Goal: Check status: Check status

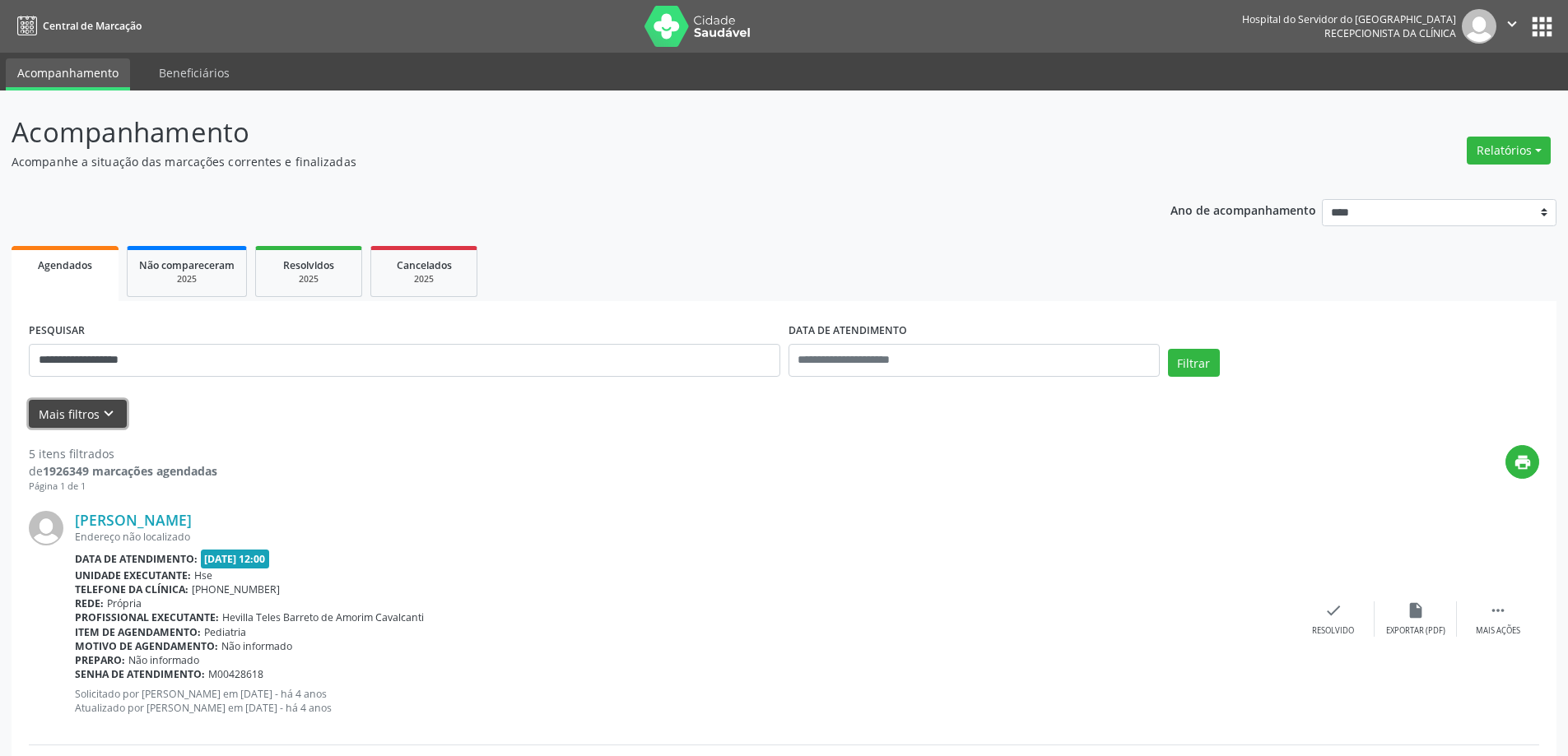
click at [104, 413] on icon "keyboard_arrow_down" at bounding box center [109, 414] width 18 height 18
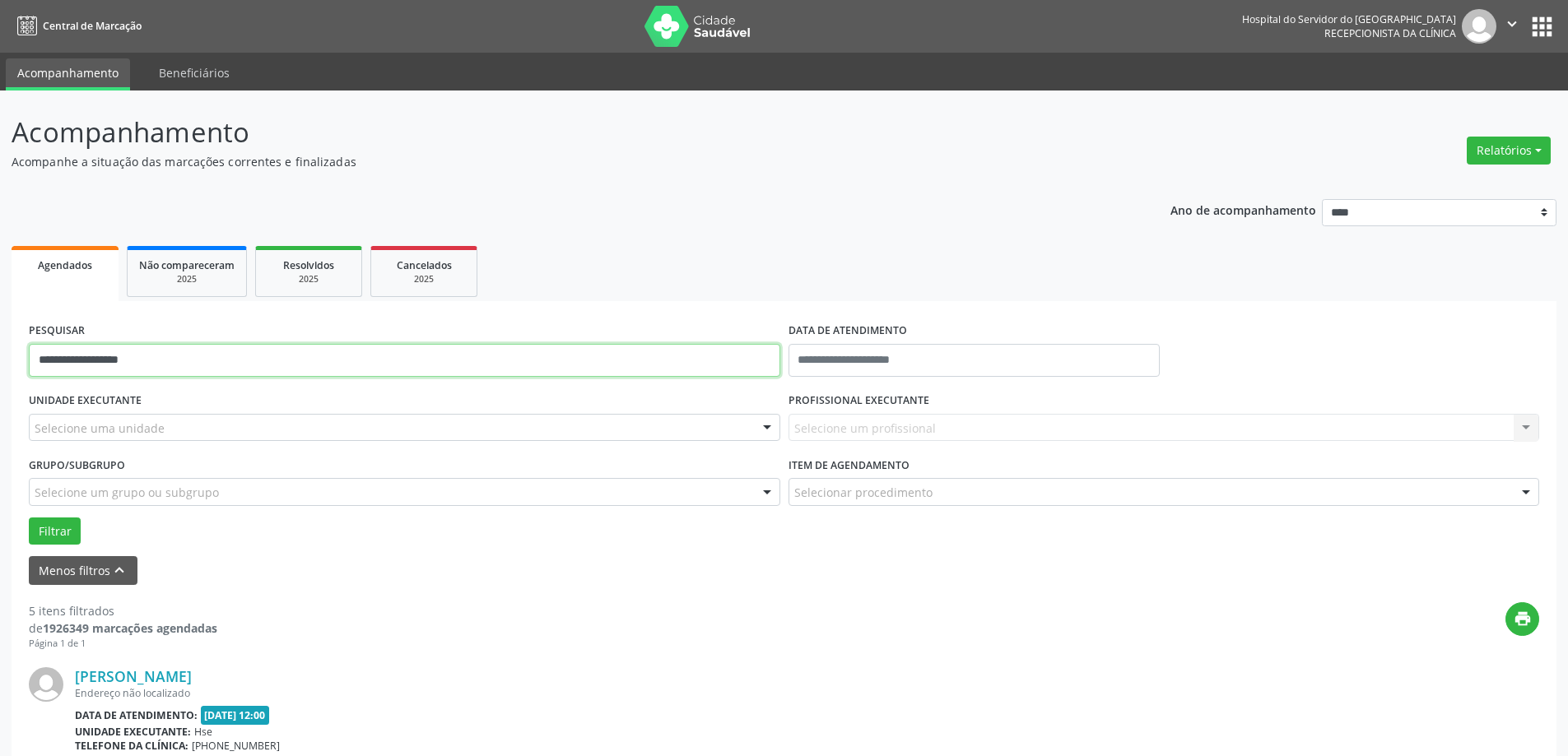
drag, startPoint x: 171, startPoint y: 364, endPoint x: 0, endPoint y: 324, distance: 175.6
type input "**********"
drag, startPoint x: 59, startPoint y: 534, endPoint x: 52, endPoint y: 546, distance: 13.9
click at [58, 535] on button "Filtrar" at bounding box center [55, 532] width 52 height 28
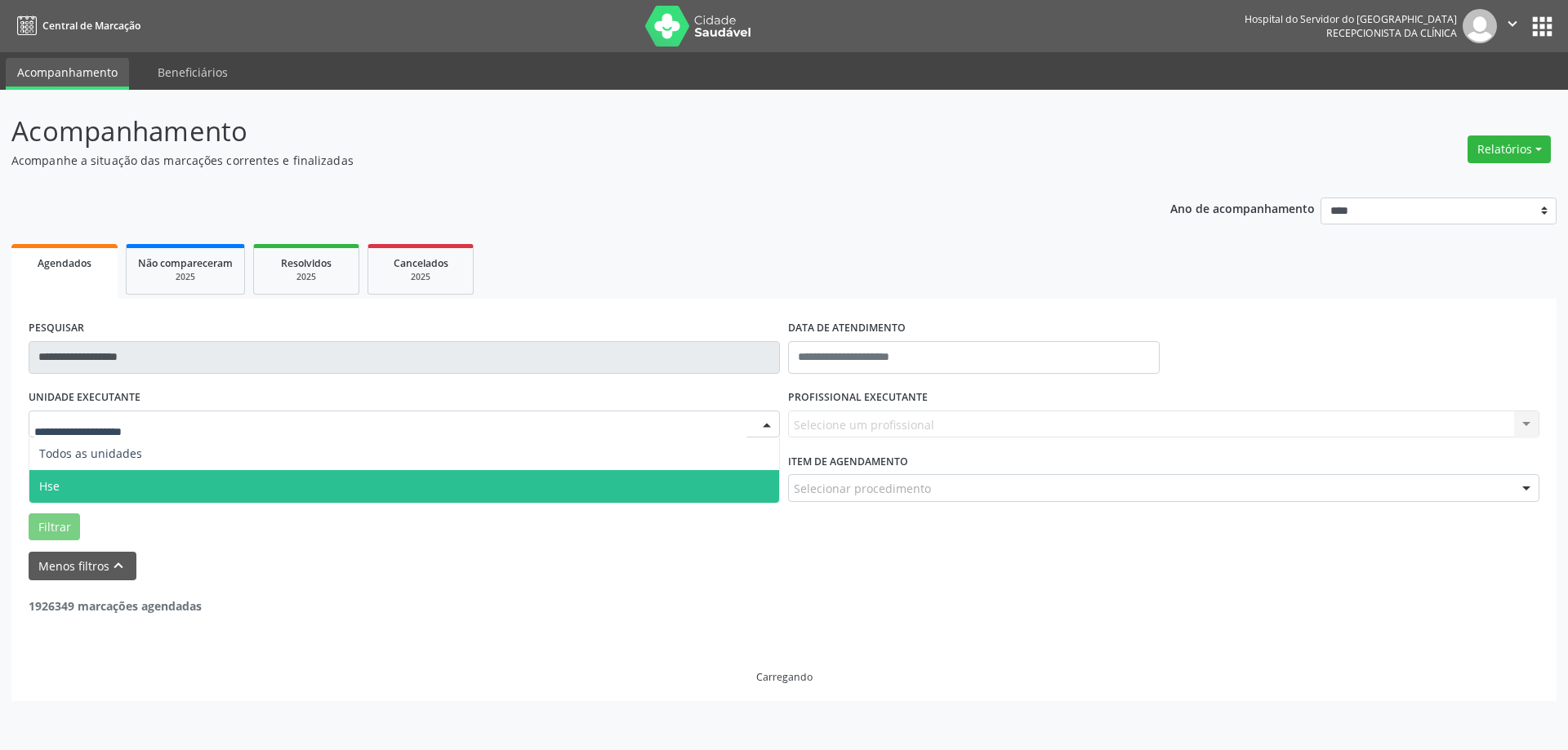
click at [133, 484] on span "Hse" at bounding box center [404, 486] width 749 height 33
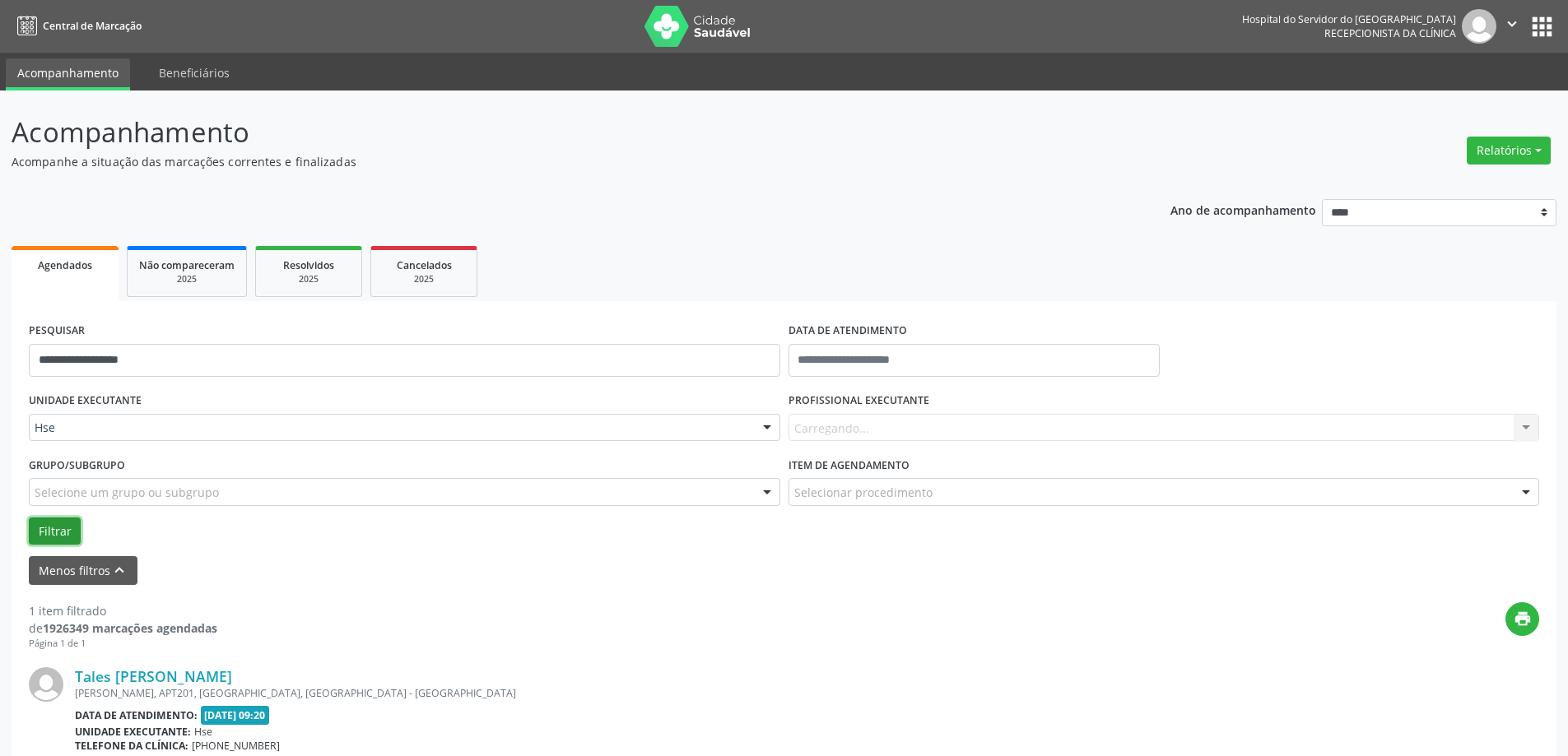
click at [40, 531] on button "Filtrar" at bounding box center [55, 532] width 52 height 28
click at [153, 676] on link "Tales [PERSON_NAME]" at bounding box center [154, 676] width 158 height 18
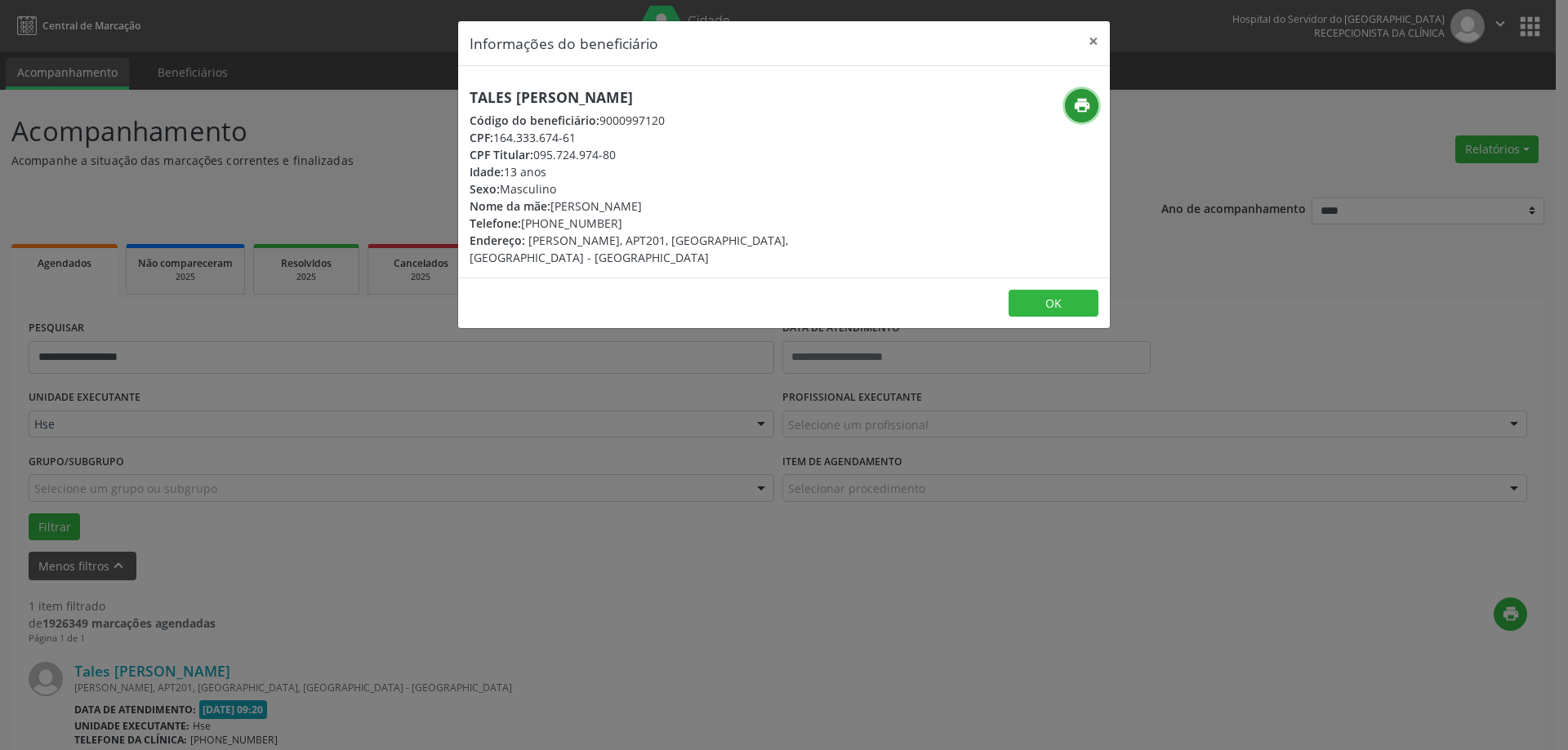
click at [1080, 110] on icon "print" at bounding box center [1082, 105] width 18 height 18
click at [1100, 43] on button "×" at bounding box center [1093, 41] width 33 height 40
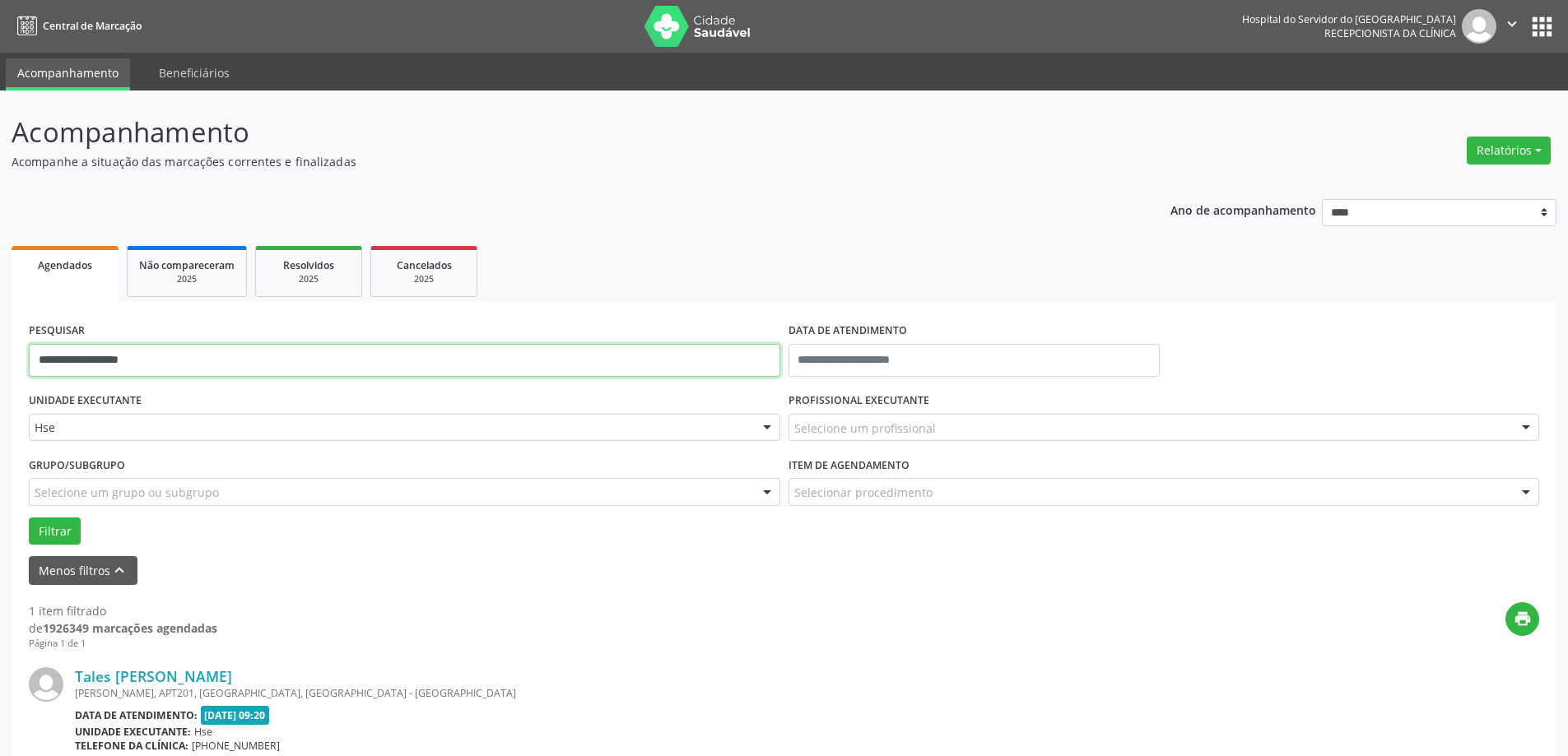
drag, startPoint x: 276, startPoint y: 353, endPoint x: 44, endPoint y: 318, distance: 234.6
click at [0, 350] on div "**********" at bounding box center [784, 510] width 1568 height 839
click at [915, 366] on input "text" at bounding box center [974, 360] width 371 height 33
click at [1052, 372] on input "text" at bounding box center [974, 360] width 371 height 33
click at [1071, 354] on input "text" at bounding box center [974, 360] width 371 height 33
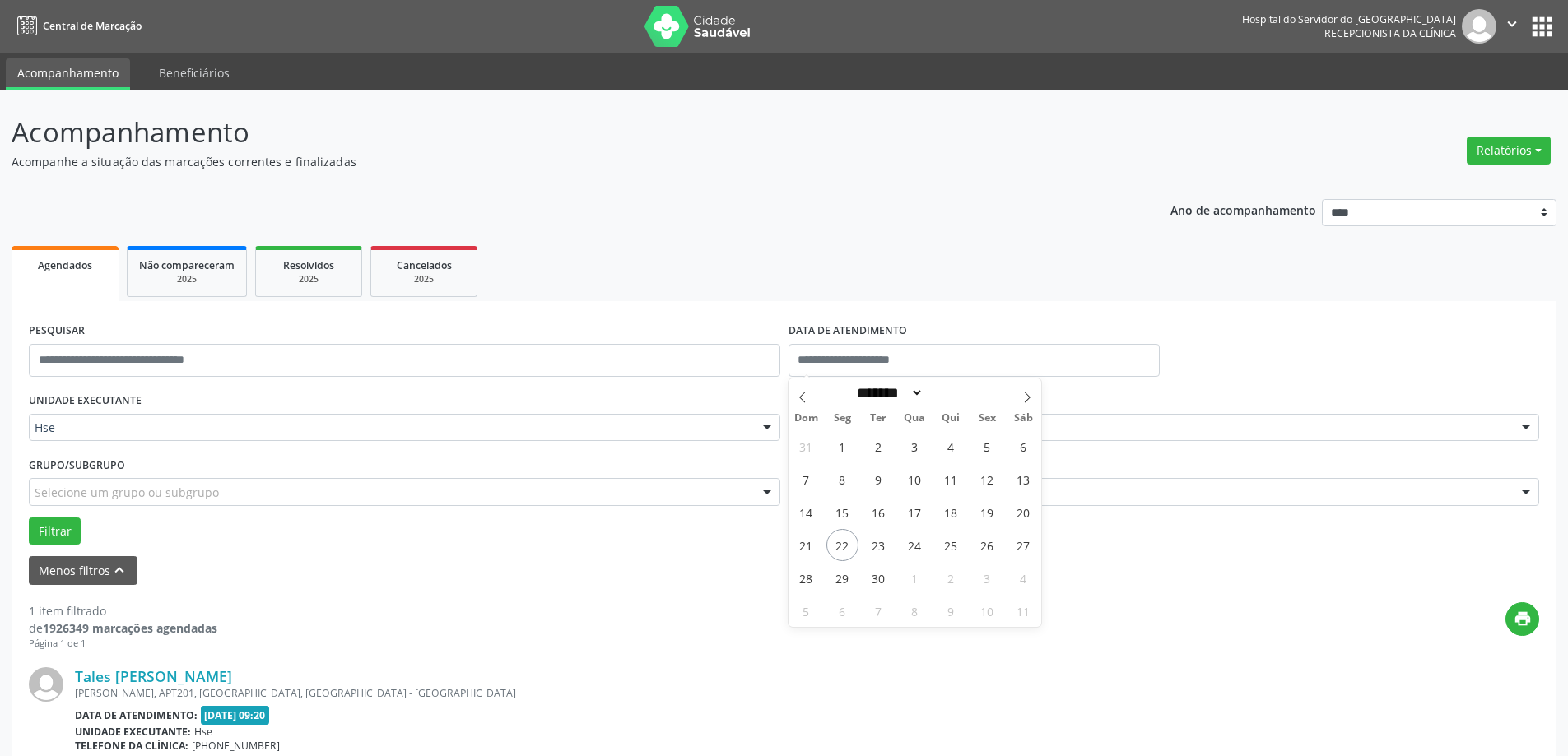
click at [193, 441] on div "Hse Todos as unidades Hse Nenhum resultado encontrado para: " " Não há nenhuma …" at bounding box center [404, 428] width 751 height 28
click at [397, 392] on div "UNIDADE EXECUTANTE Hse Todos as unidades Hse Nenhum resultado encontrado para: …" at bounding box center [404, 420] width 759 height 64
click at [469, 352] on input "text" at bounding box center [404, 360] width 751 height 33
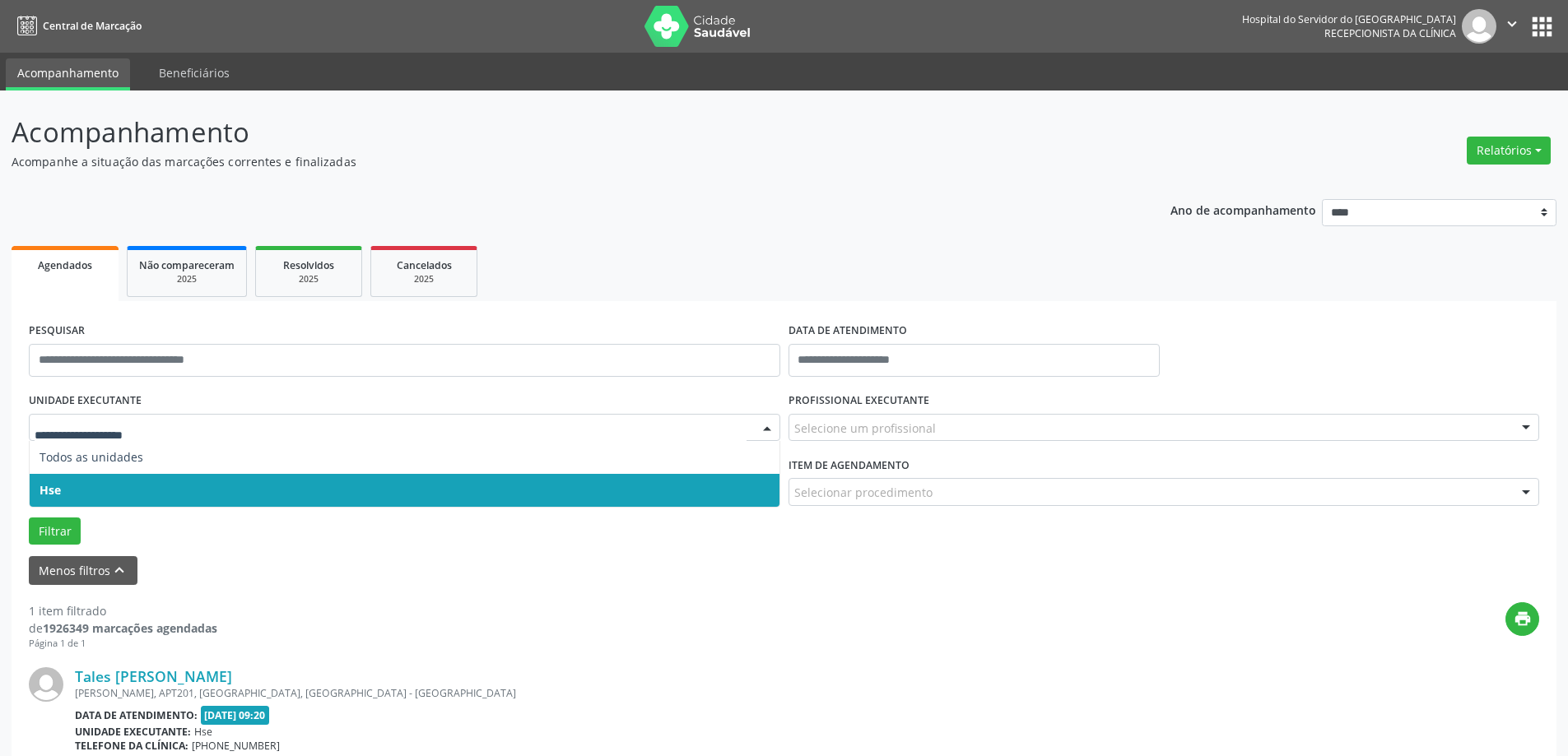
click at [209, 484] on span "Hse" at bounding box center [405, 490] width 750 height 33
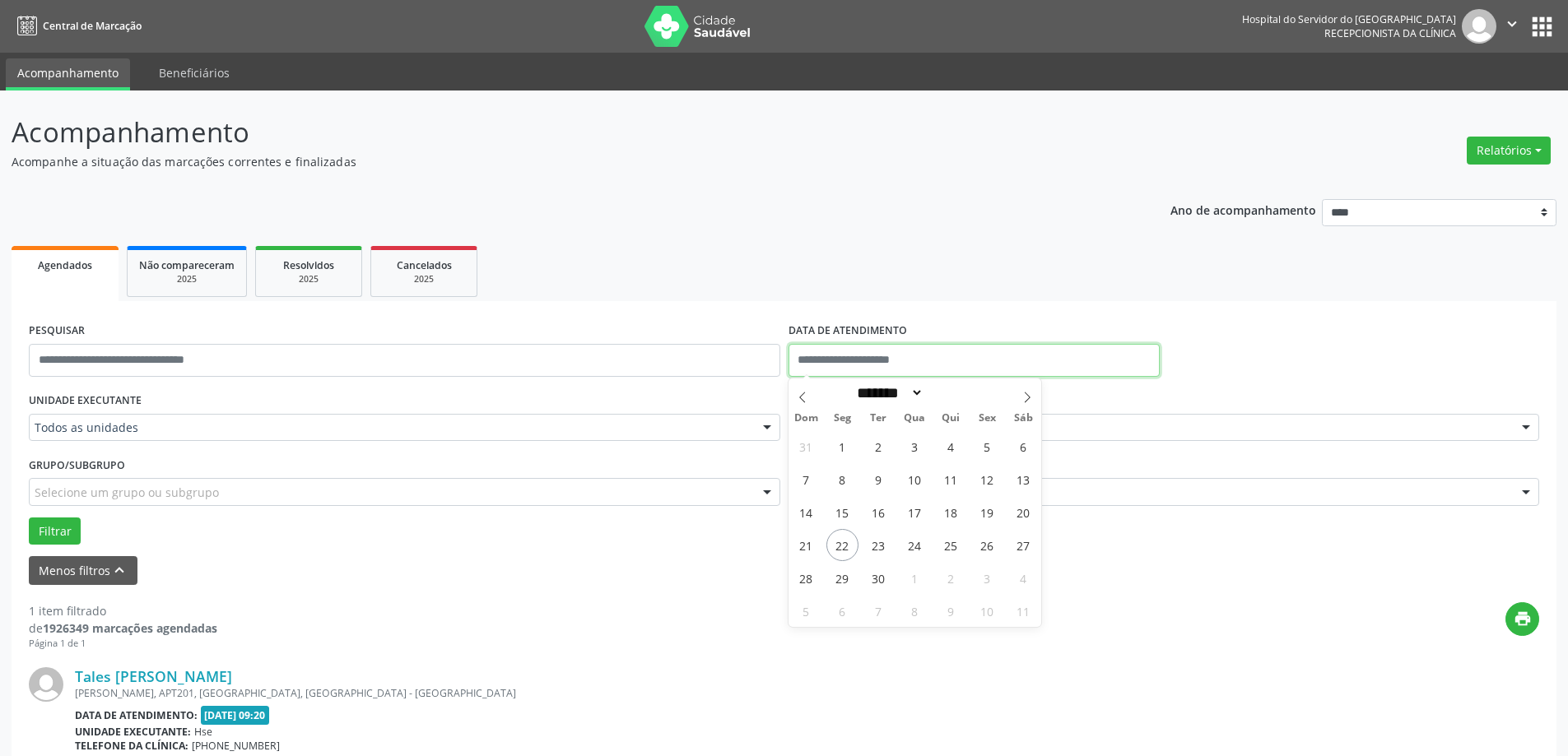
click at [827, 363] on input "text" at bounding box center [974, 360] width 371 height 33
click at [851, 552] on span "22" at bounding box center [842, 545] width 32 height 32
type input "**********"
click at [851, 552] on span "22" at bounding box center [842, 545] width 32 height 32
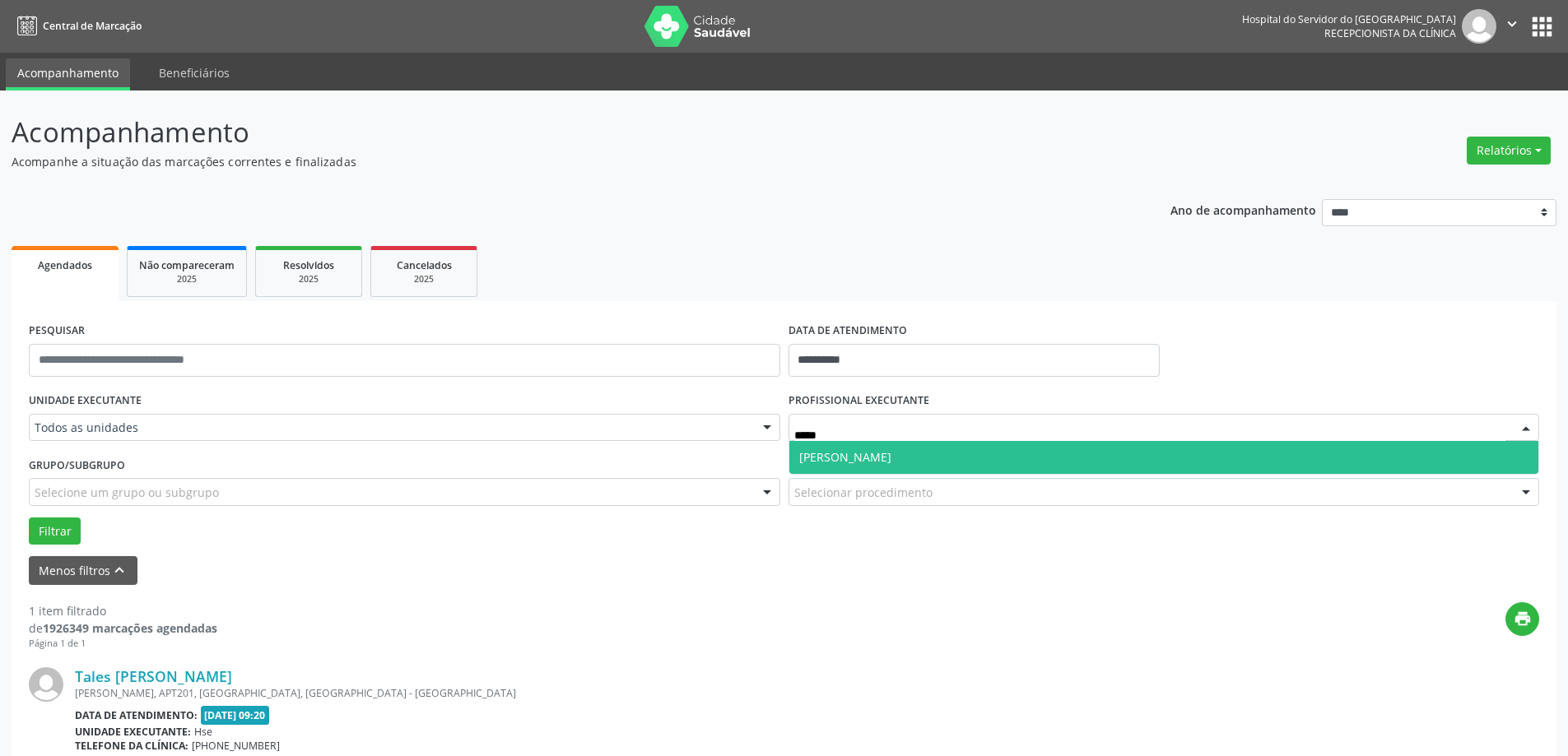
type input "******"
click at [932, 468] on span "[PERSON_NAME]" at bounding box center [1164, 457] width 750 height 33
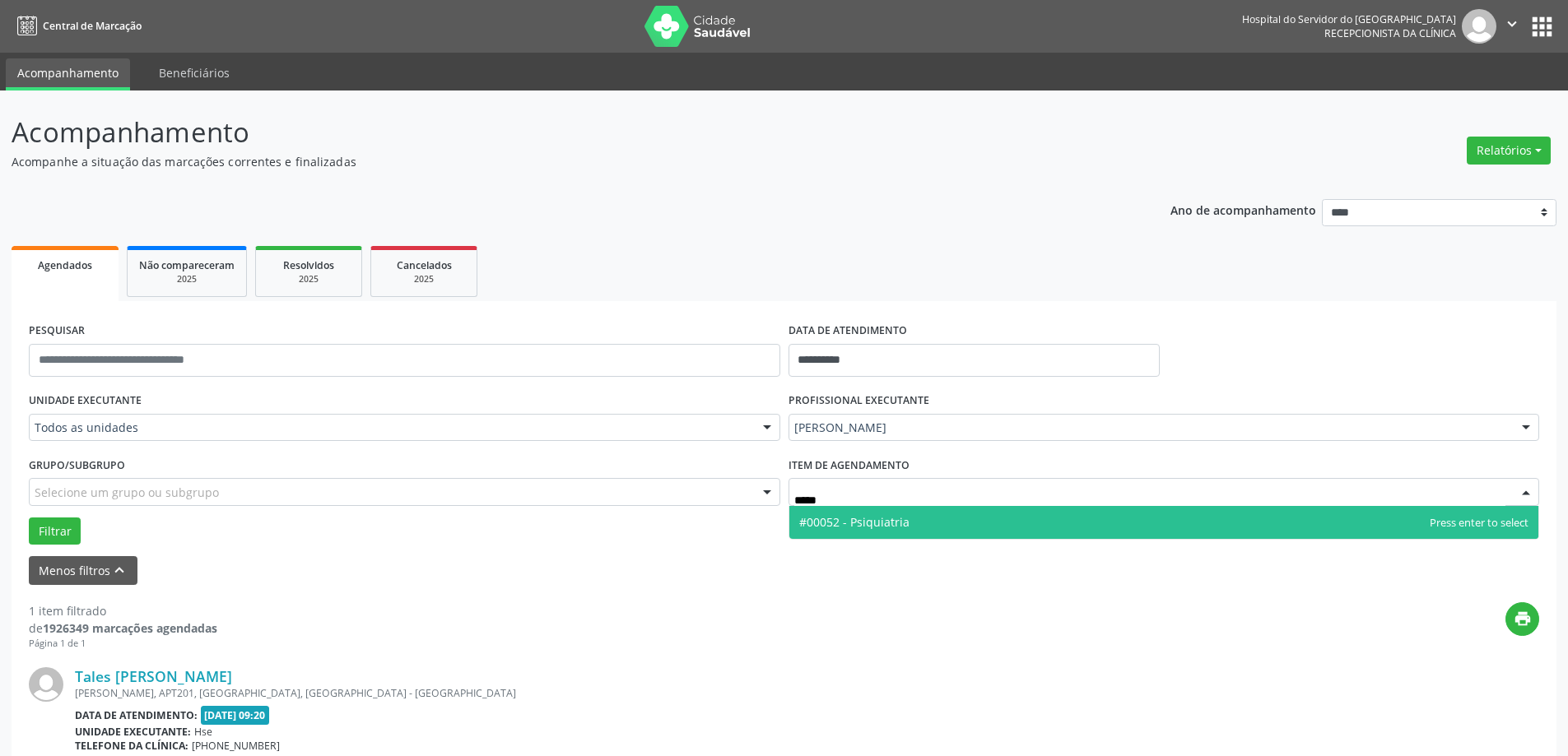
type input "******"
click at [915, 529] on span "#00052 - Psiquiatria" at bounding box center [1164, 522] width 750 height 33
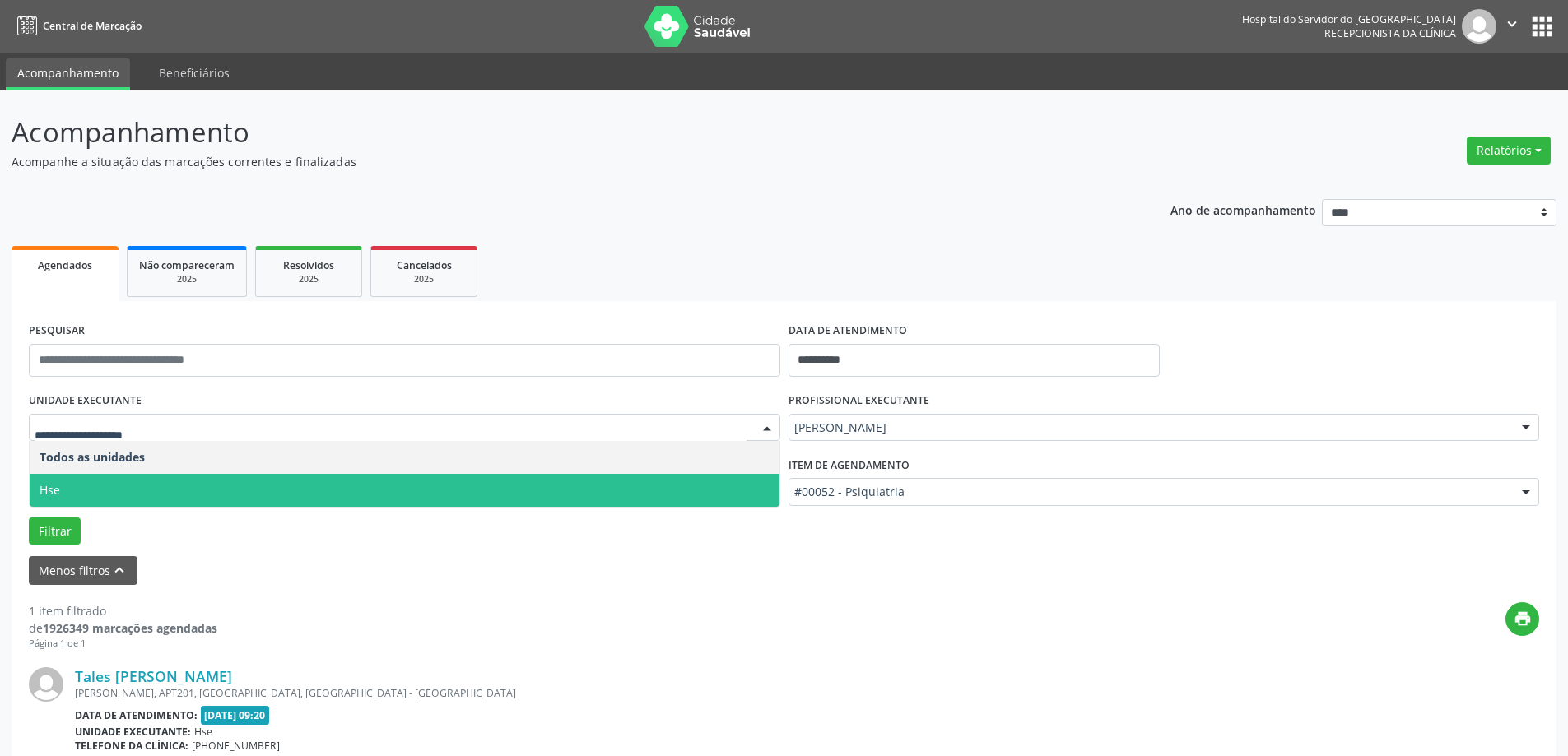
click at [180, 482] on span "Hse" at bounding box center [405, 490] width 750 height 33
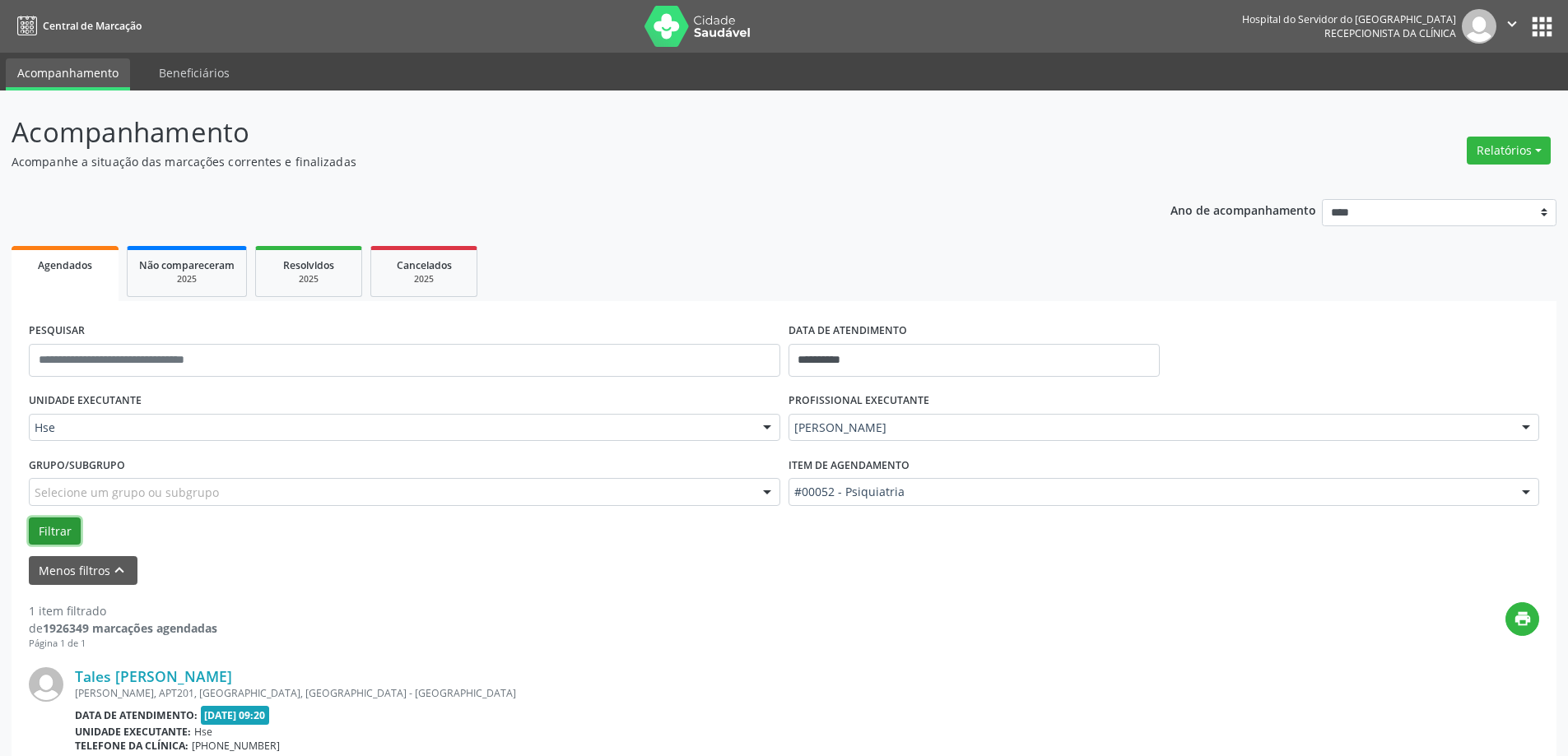
click at [65, 534] on button "Filtrar" at bounding box center [55, 532] width 52 height 28
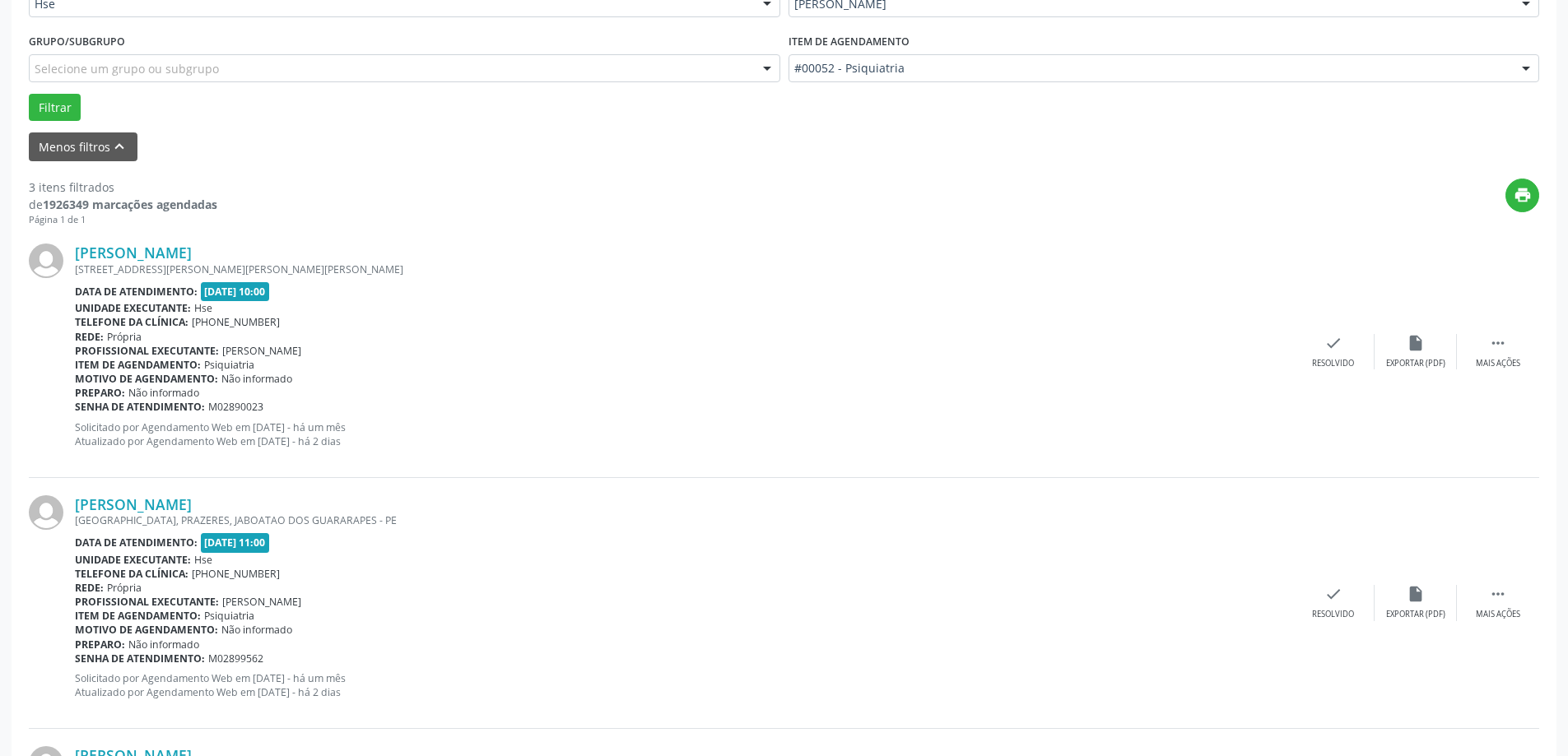
scroll to position [575, 0]
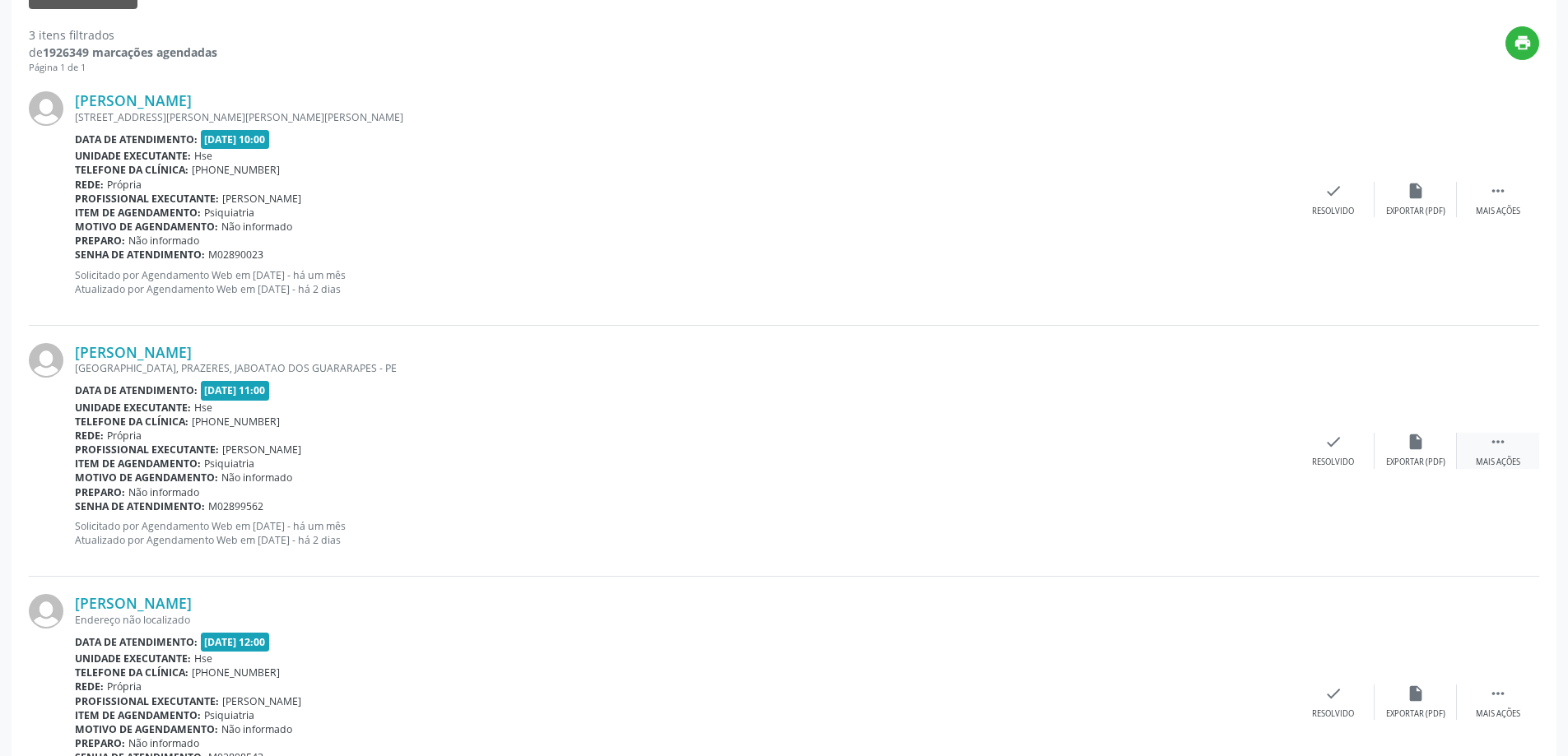
click at [1511, 449] on div " Mais ações" at bounding box center [1497, 450] width 82 height 35
click at [1445, 449] on div "alarm_off Não compareceu" at bounding box center [1415, 450] width 82 height 35
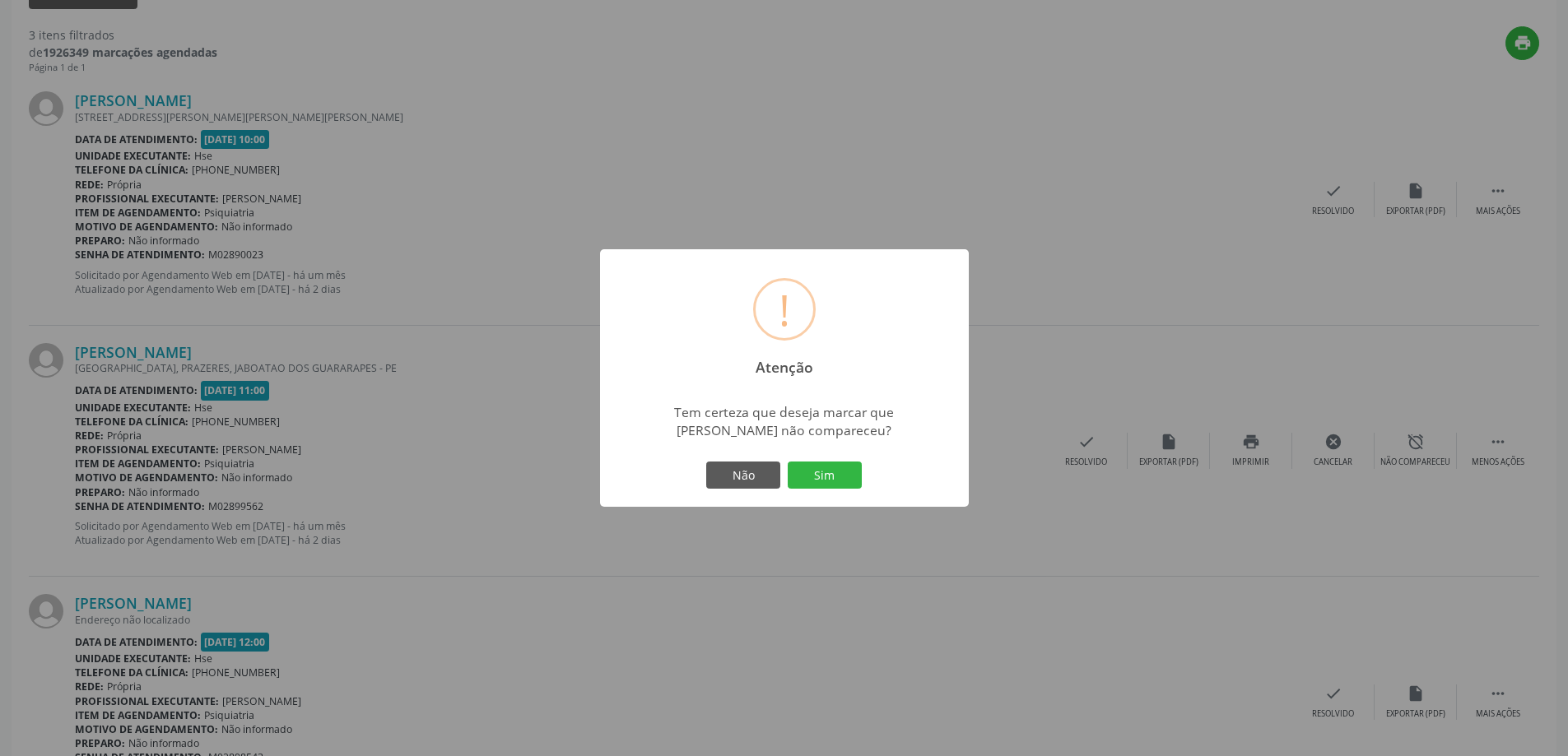
click at [810, 453] on div "! Atenção × Tem certeza que deseja marcar que [PERSON_NAME] não compareceu? Não…" at bounding box center [784, 378] width 369 height 258
click at [825, 474] on button "Sim" at bounding box center [825, 476] width 74 height 28
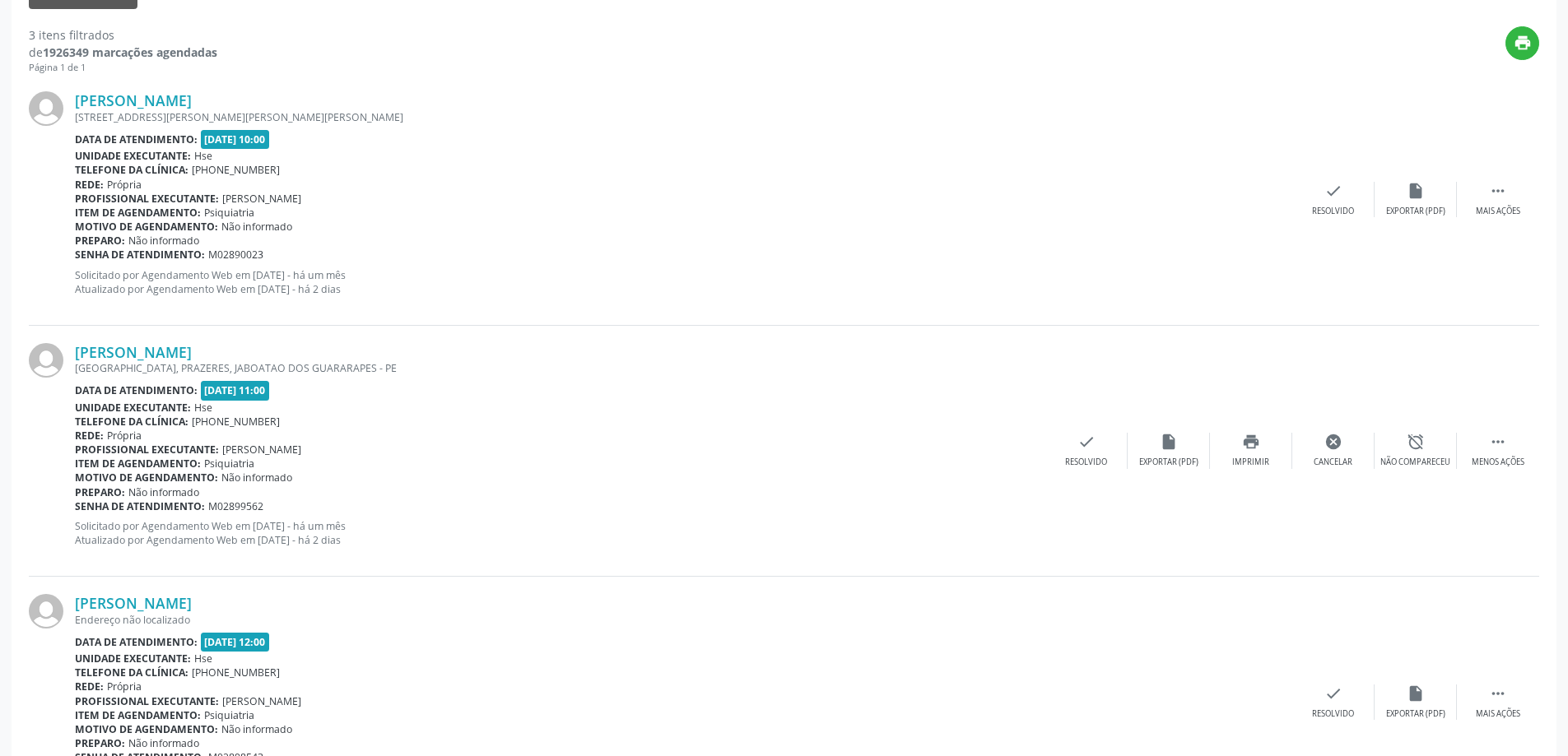
scroll to position [0, 0]
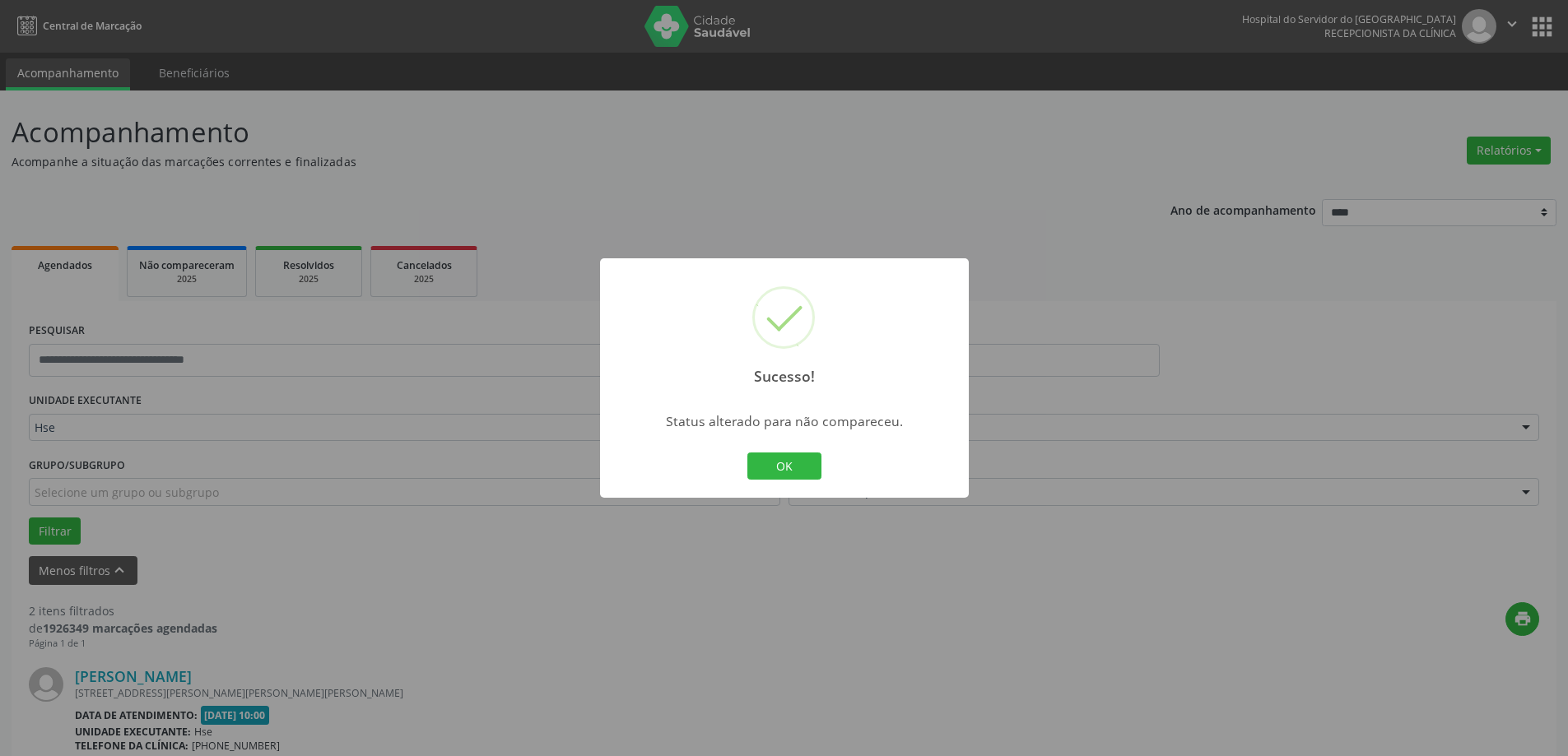
click at [822, 461] on div "OK Cancel" at bounding box center [784, 466] width 82 height 35
click at [792, 469] on button "OK" at bounding box center [784, 467] width 74 height 28
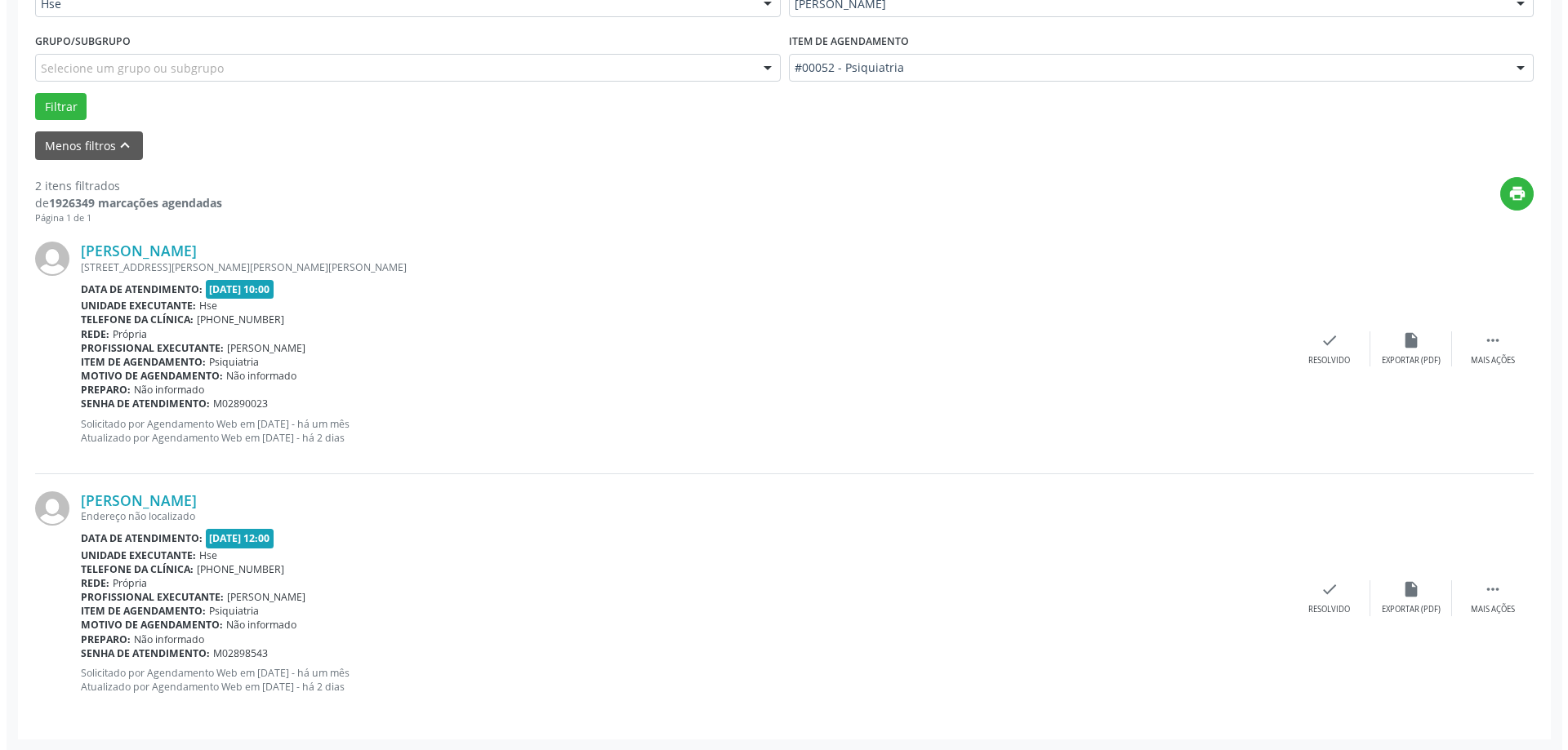
scroll to position [422, 0]
click at [1313, 352] on div "check Resolvido" at bounding box center [1323, 347] width 81 height 35
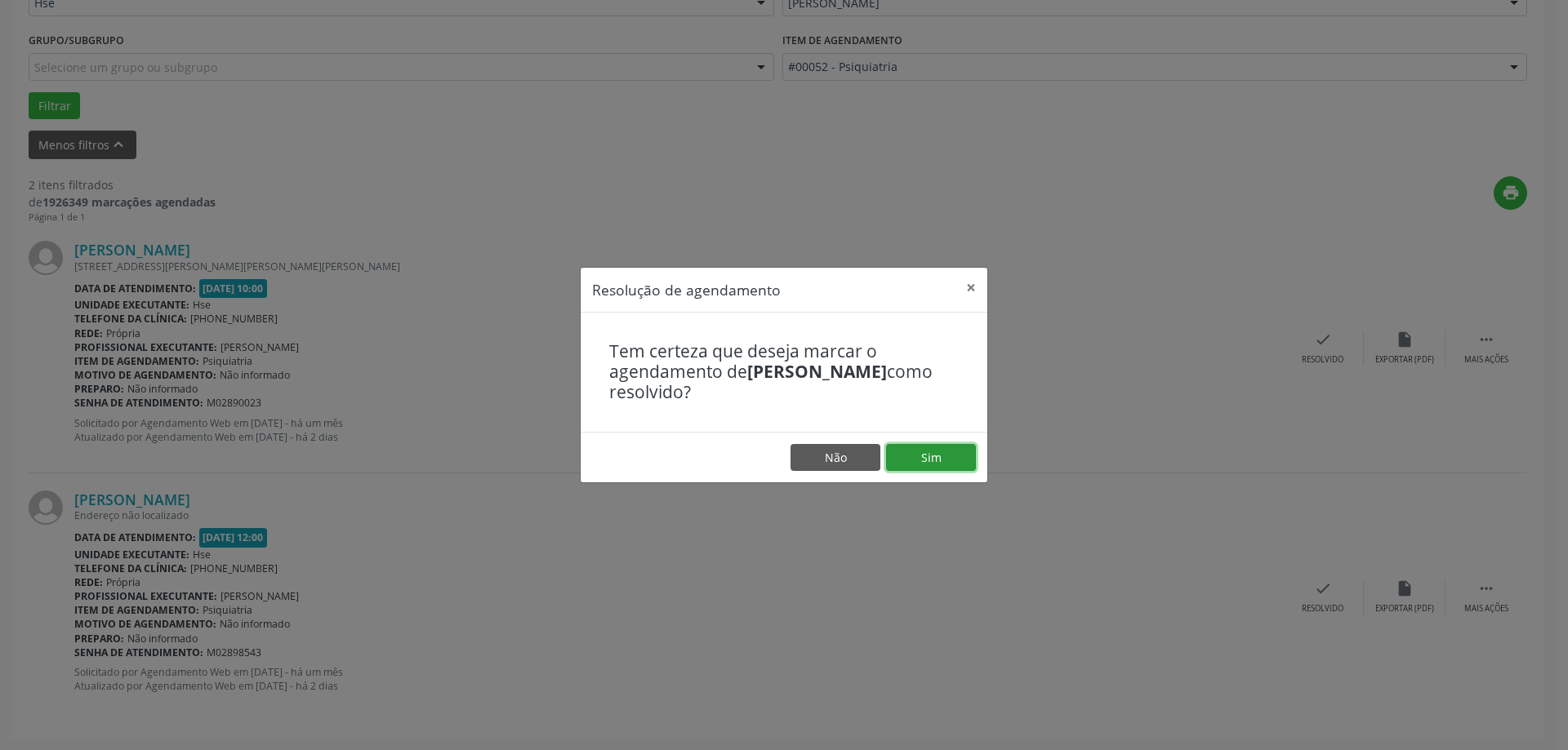
click at [889, 464] on button "Sim" at bounding box center [931, 458] width 90 height 28
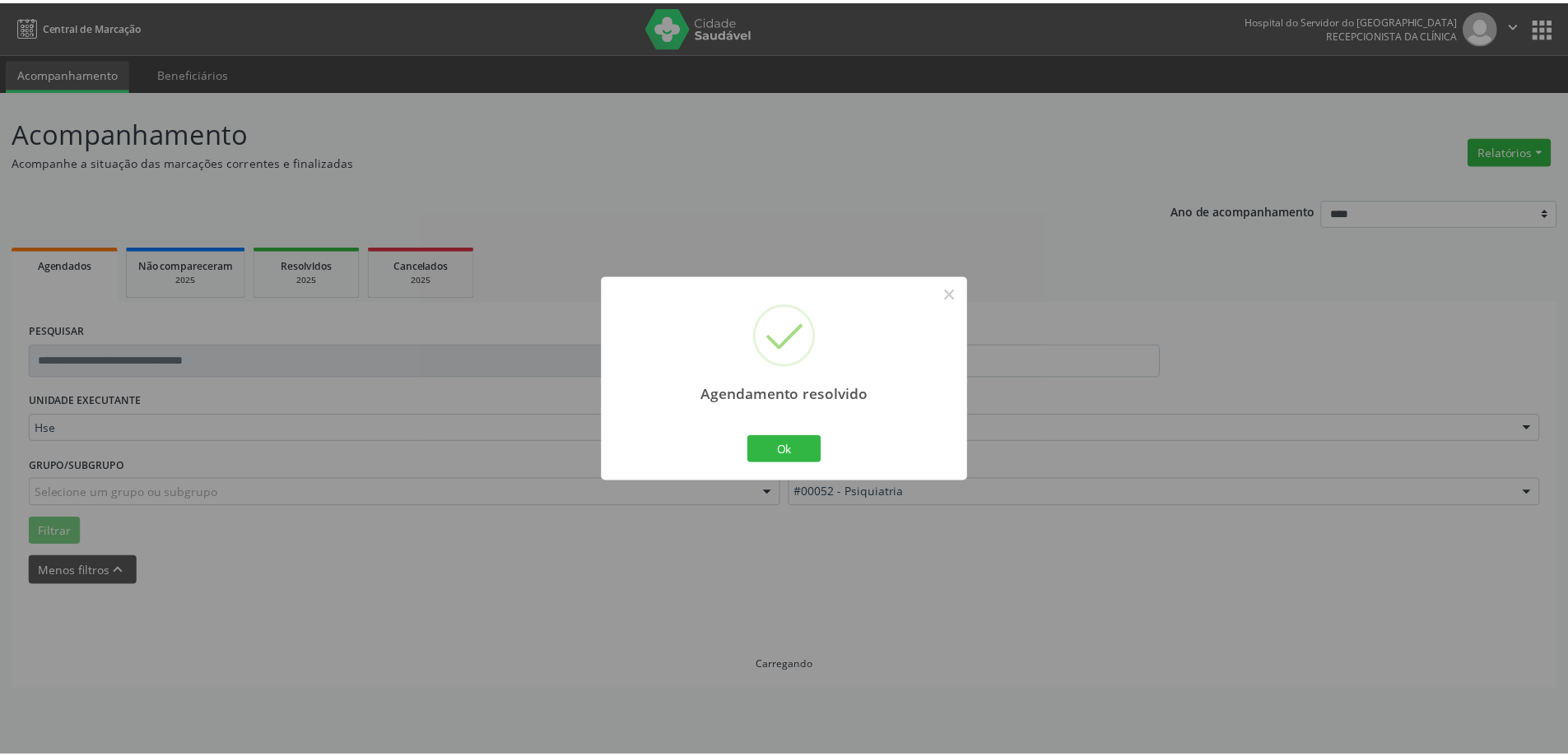
scroll to position [0, 0]
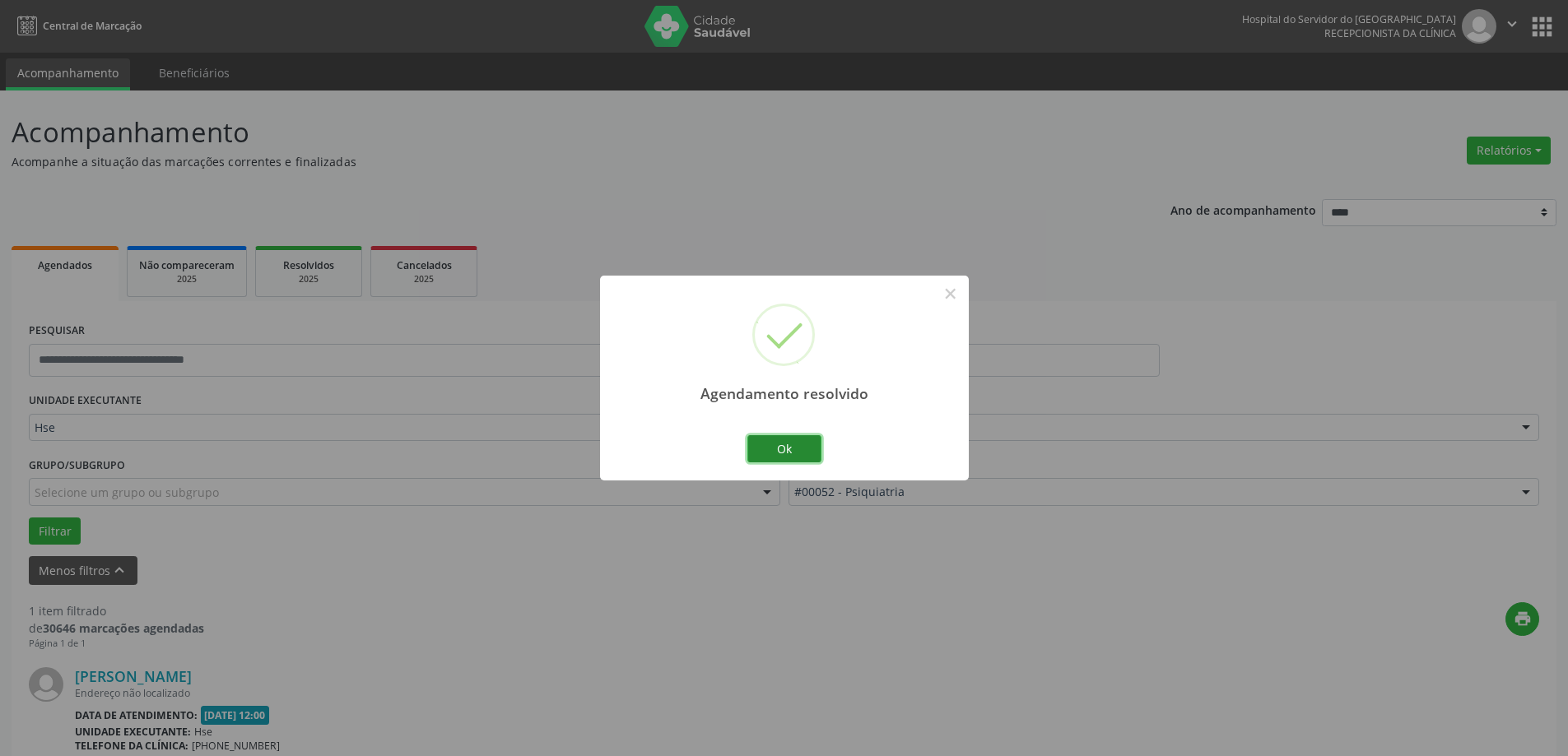
click at [784, 445] on button "Ok" at bounding box center [784, 449] width 74 height 28
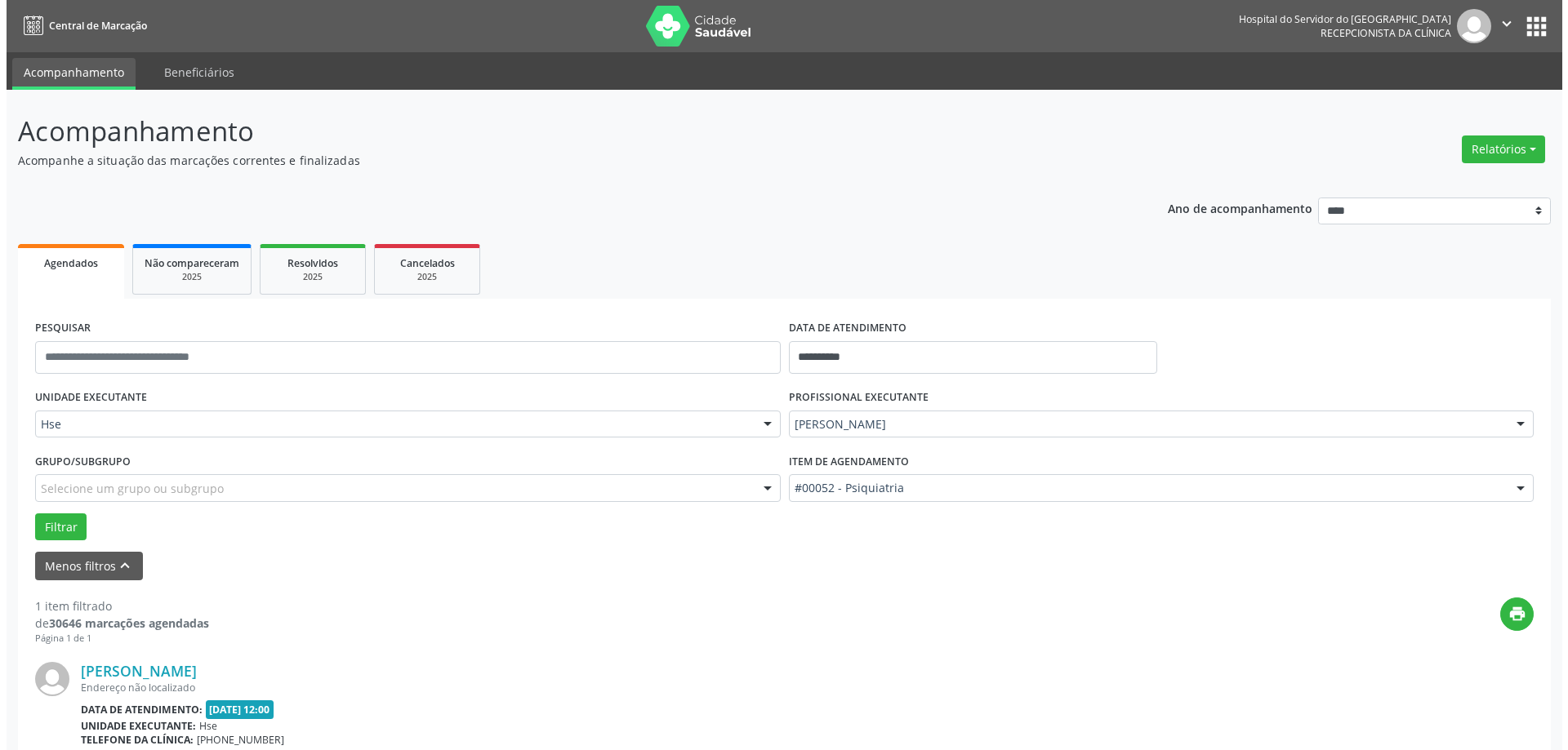
scroll to position [172, 0]
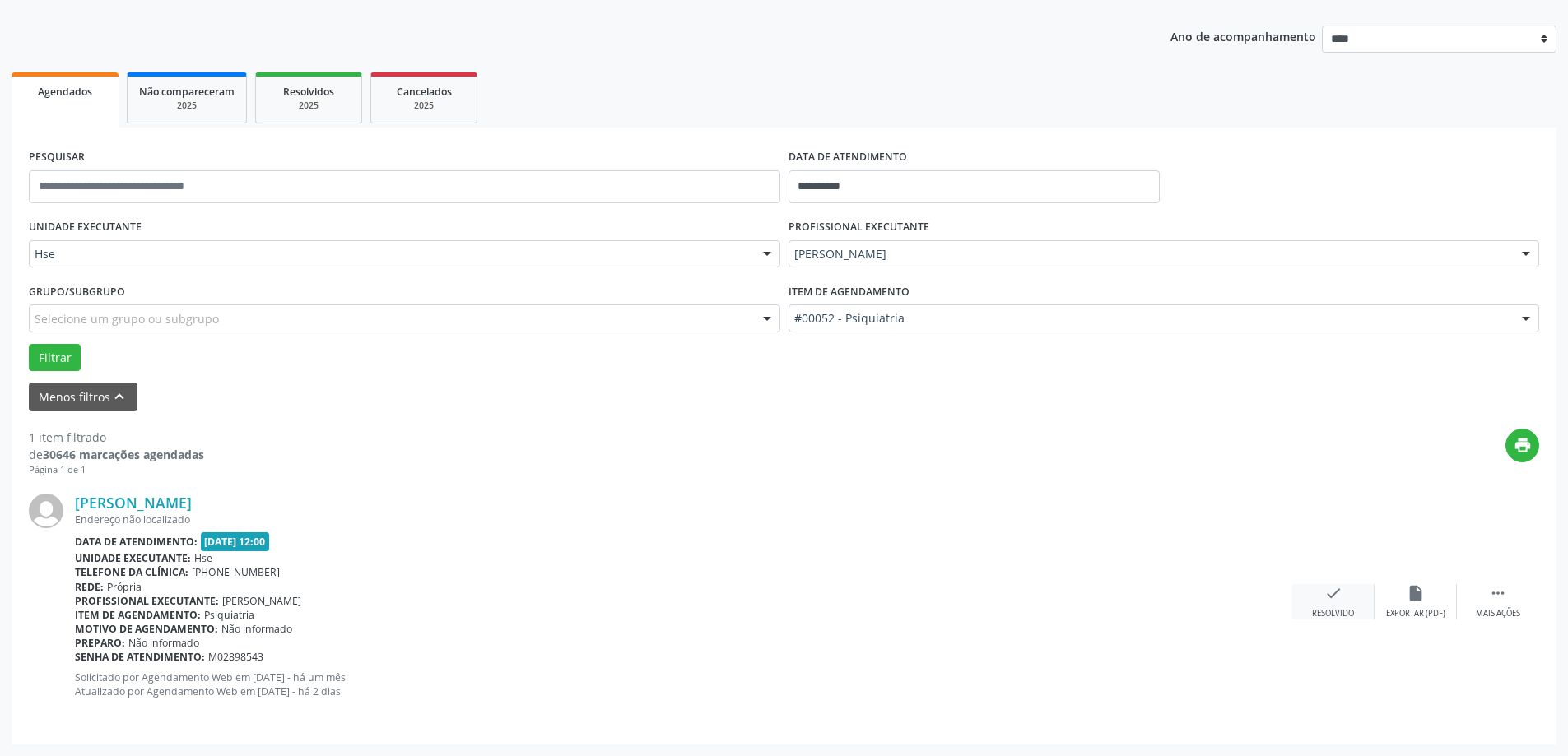
click at [1343, 594] on div "check Resolvido" at bounding box center [1333, 601] width 82 height 35
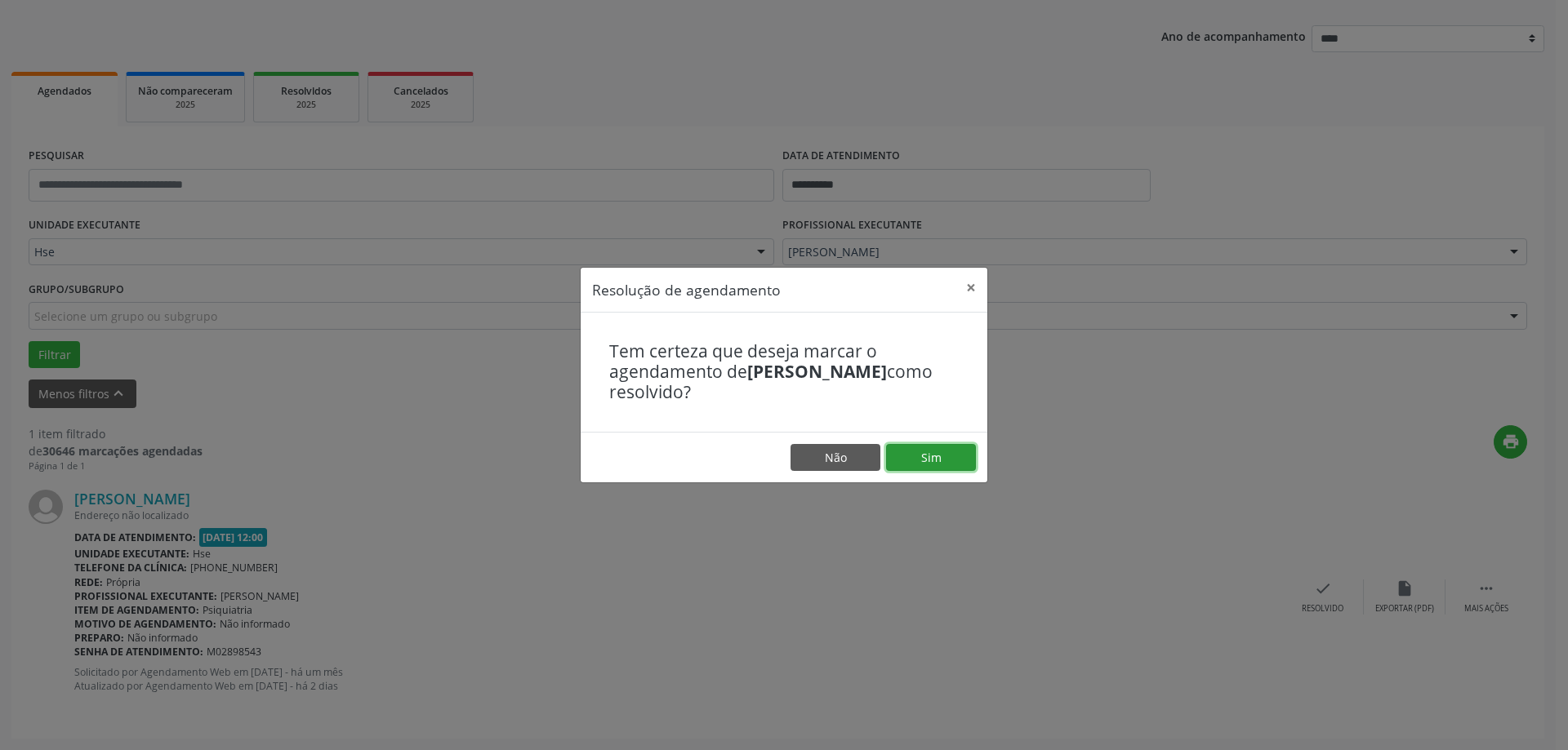
click at [903, 461] on button "Sim" at bounding box center [931, 458] width 90 height 28
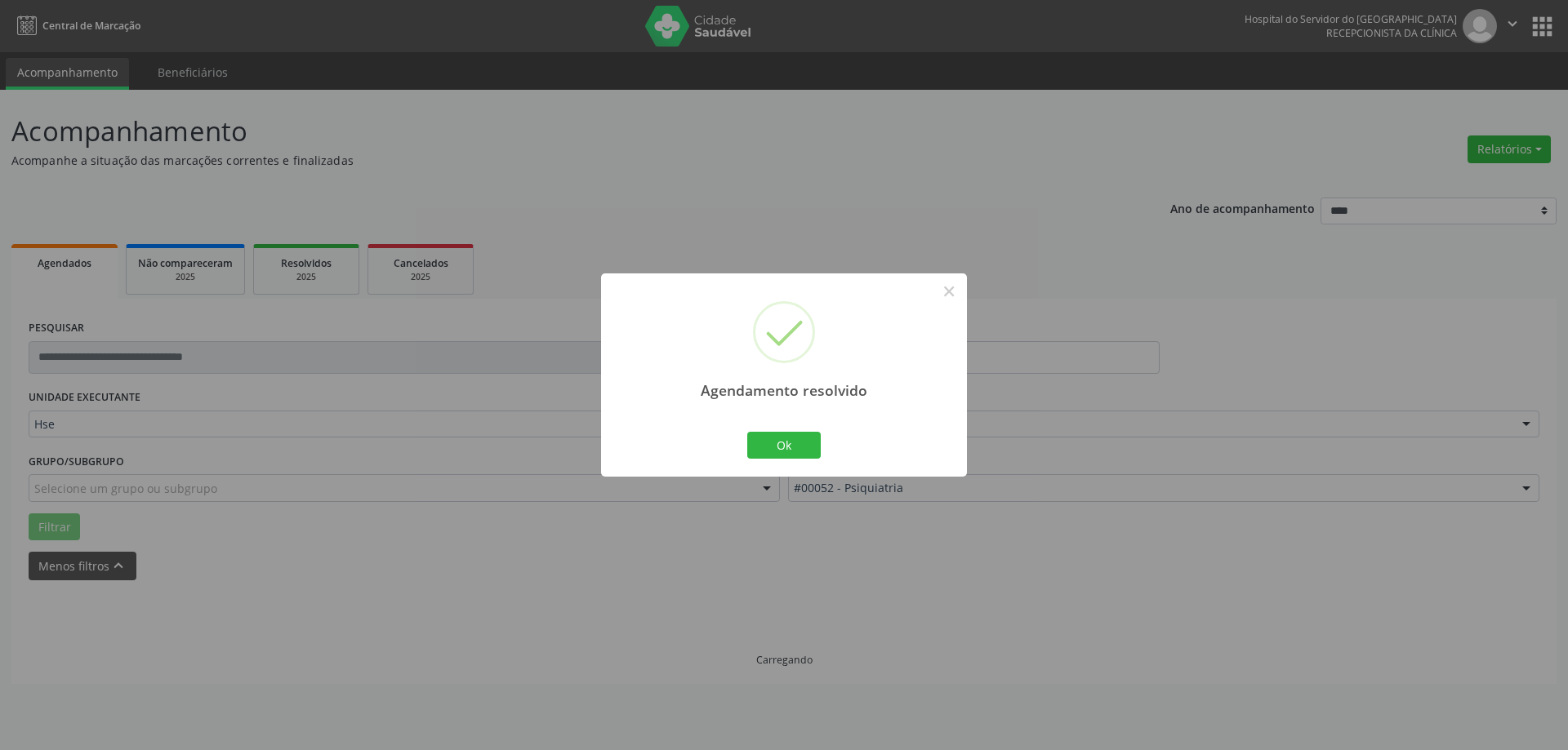
scroll to position [0, 0]
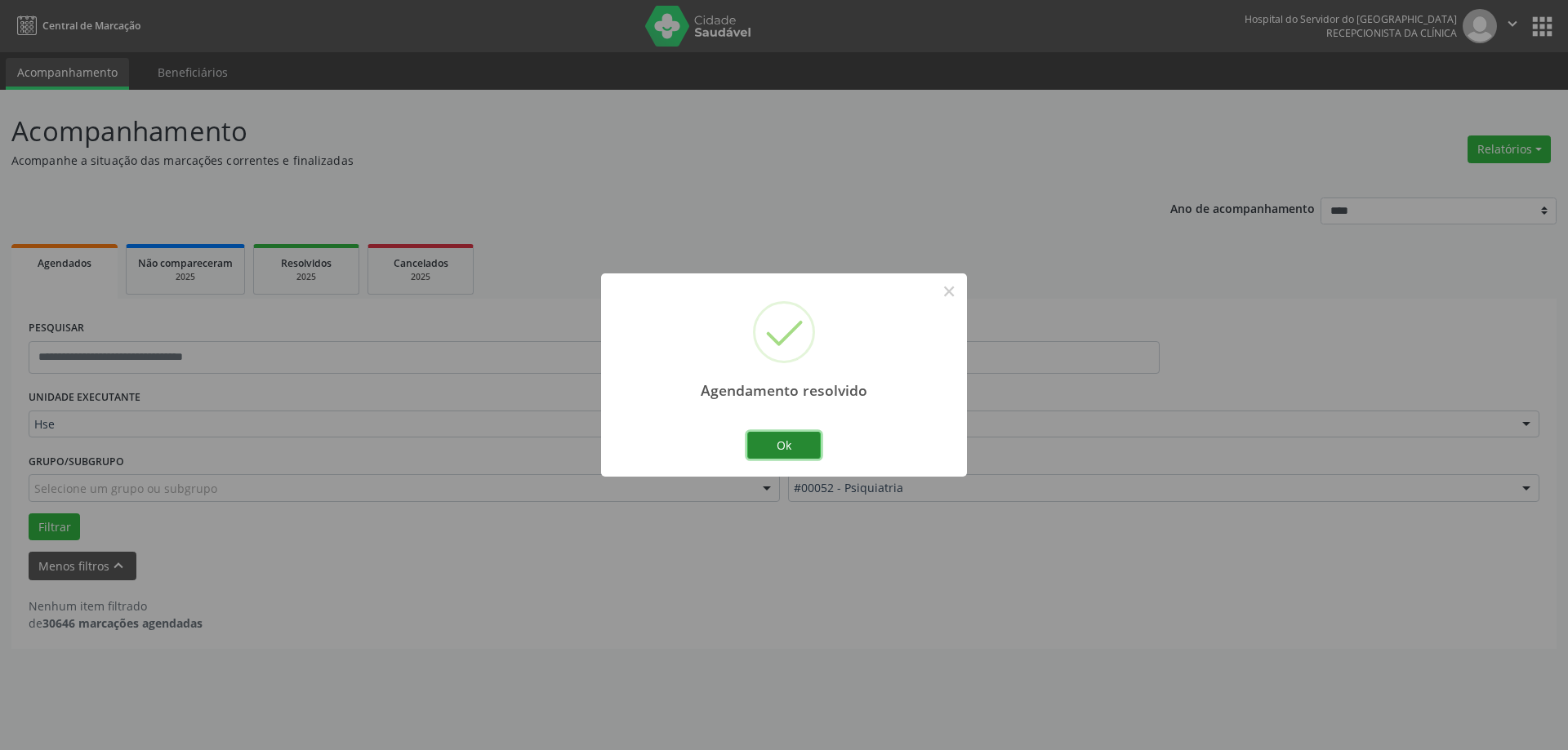
click at [802, 445] on button "Ok" at bounding box center [784, 445] width 73 height 28
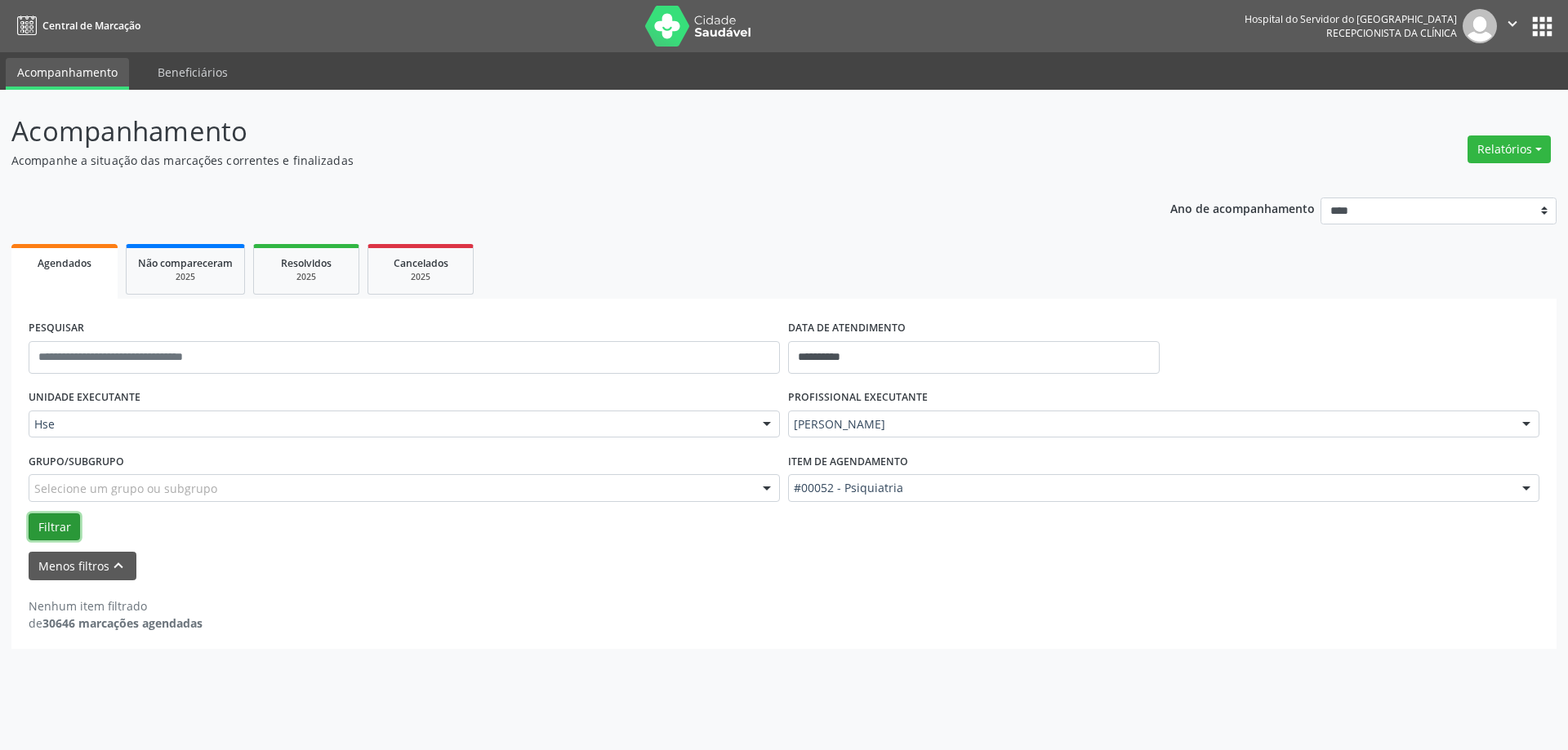
click at [62, 531] on button "Filtrar" at bounding box center [54, 527] width 51 height 28
